Goal: Information Seeking & Learning: Learn about a topic

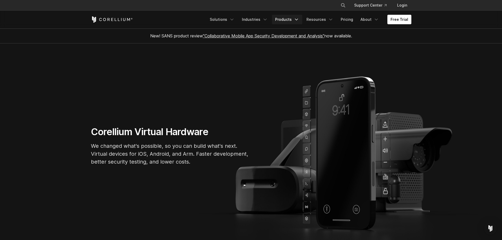
click at [290, 18] on link "Products" at bounding box center [287, 19] width 30 height 9
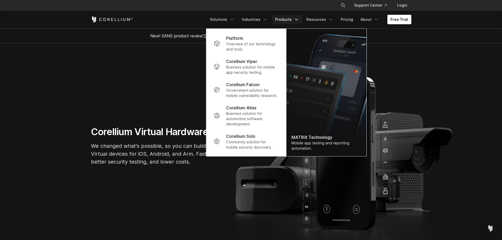
click at [196, 116] on section "Corellium Virtual Hardware We changed what's possible, so you can build what's …" at bounding box center [251, 147] width 502 height 209
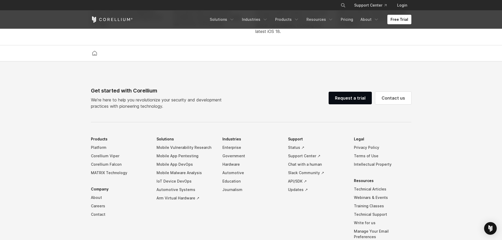
scroll to position [1211, 0]
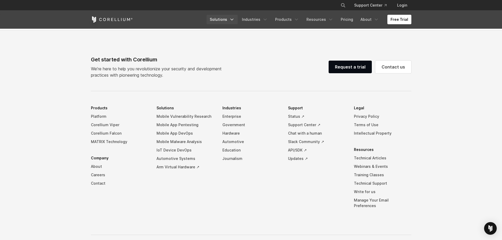
click at [234, 17] on link "Solutions" at bounding box center [221, 19] width 31 height 9
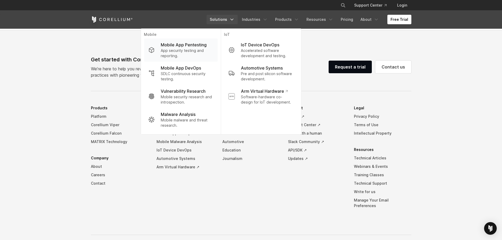
click at [200, 47] on p "Mobile App Pentesting" at bounding box center [184, 45] width 46 height 6
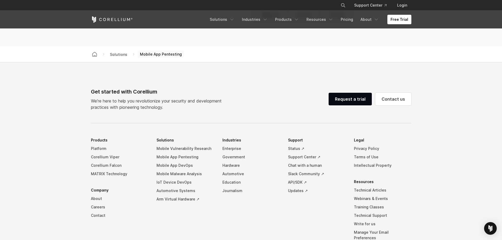
scroll to position [1665, 0]
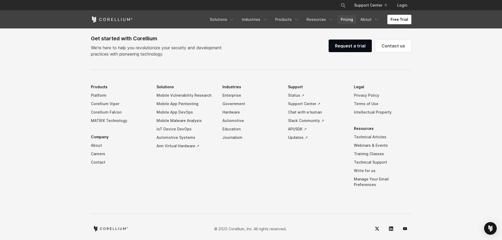
click at [348, 20] on link "Pricing" at bounding box center [346, 19] width 19 height 9
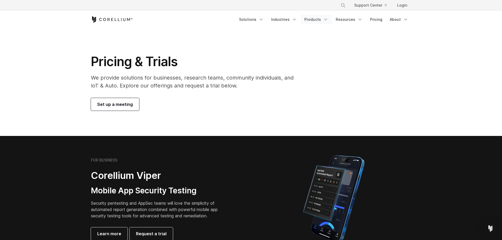
click at [314, 17] on link "Products" at bounding box center [316, 19] width 30 height 9
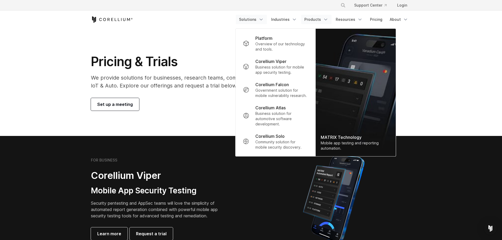
click at [260, 21] on link "Solutions" at bounding box center [251, 19] width 31 height 9
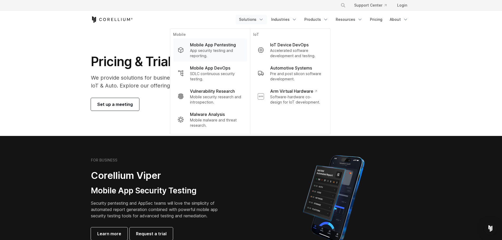
click at [209, 48] on p "App security testing and reporting." at bounding box center [216, 53] width 52 height 11
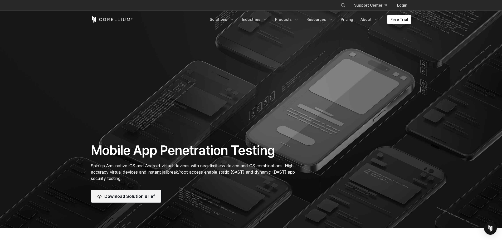
click at [133, 198] on span "Download Solution Brief" at bounding box center [129, 196] width 51 height 6
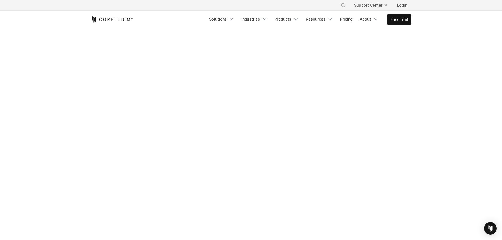
scroll to position [132, 0]
click at [402, 21] on link "Free Trial" at bounding box center [399, 19] width 24 height 9
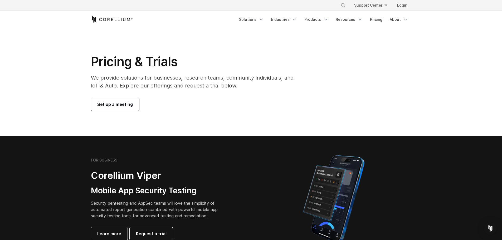
click at [123, 102] on span "Set up a meeting" at bounding box center [115, 104] width 36 height 6
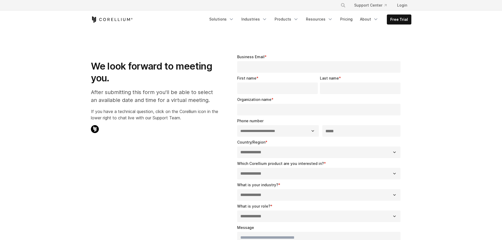
select select "**"
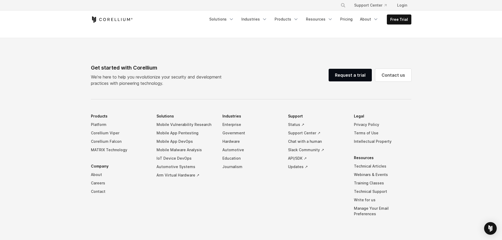
scroll to position [328, 0]
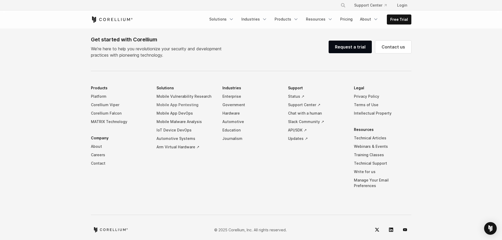
click at [189, 104] on link "Mobile App Pentesting" at bounding box center [184, 105] width 57 height 8
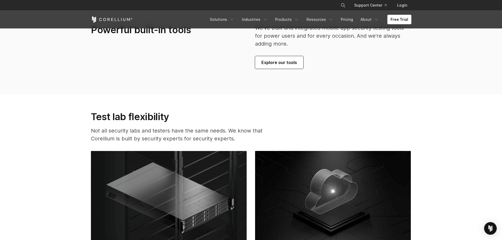
scroll to position [1264, 0]
